Goal: Book appointment/travel/reservation

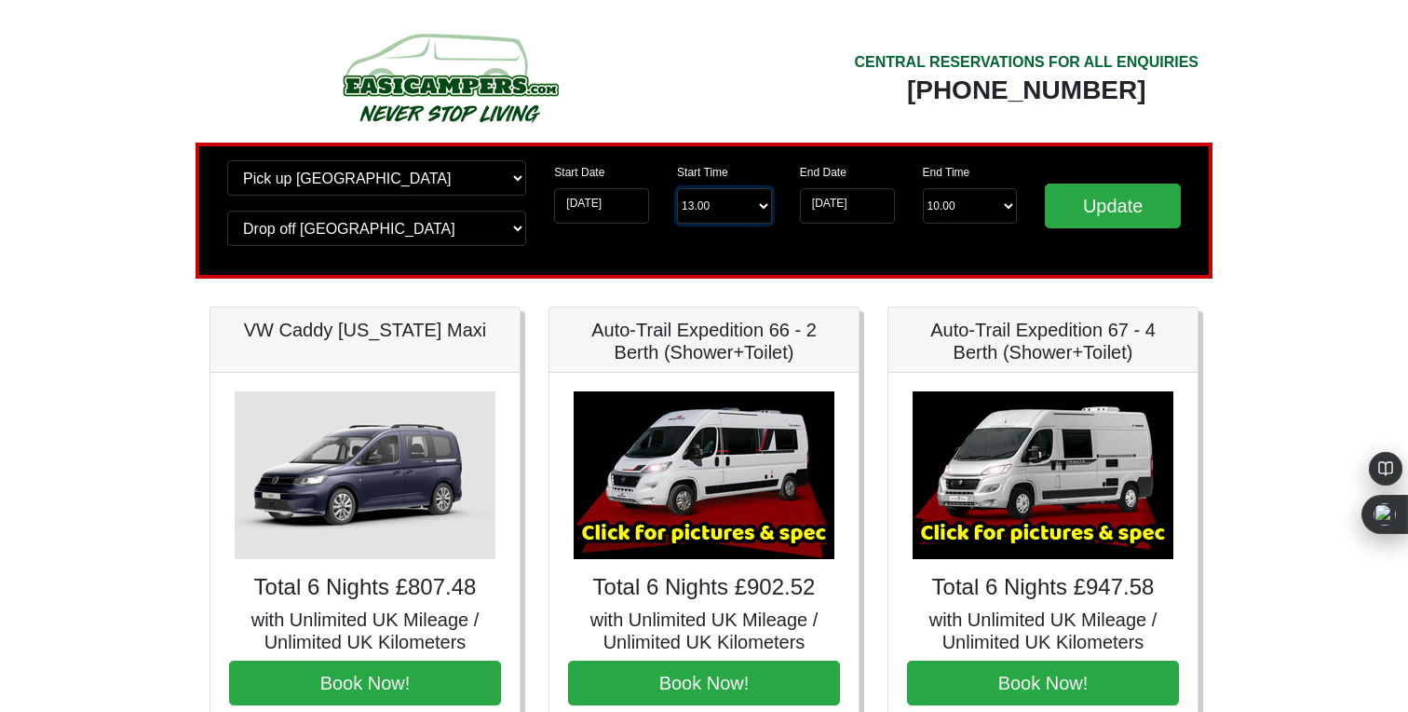
click at [741, 216] on select "Start Time 13.00 -------- 11.00 am ([DATE] & [DATE] Only) 12.00 pm ([DATE]) 13.…" at bounding box center [724, 205] width 95 height 35
